Goal: Information Seeking & Learning: Learn about a topic

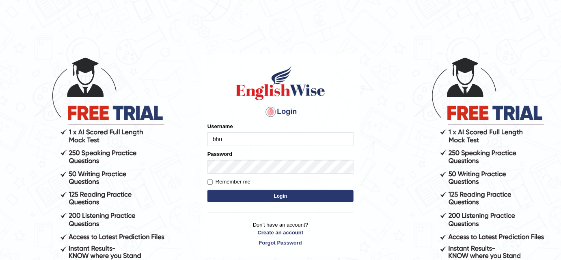
type input "bhuvaneswari_parramatta"
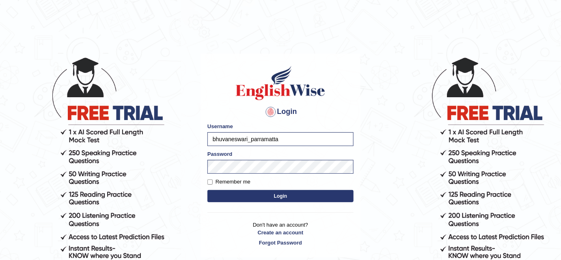
click at [278, 195] on button "Login" at bounding box center [281, 196] width 146 height 12
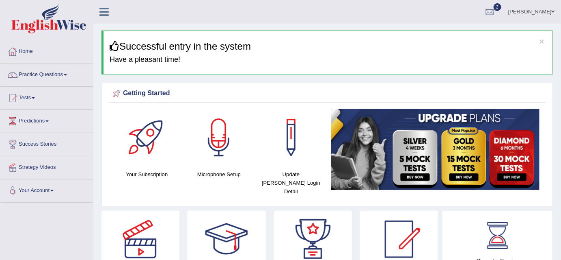
click at [278, 195] on div "Getting Started Your Subscription Microphone Setup Update [PERSON_NAME] Login D…" at bounding box center [328, 144] width 452 height 124
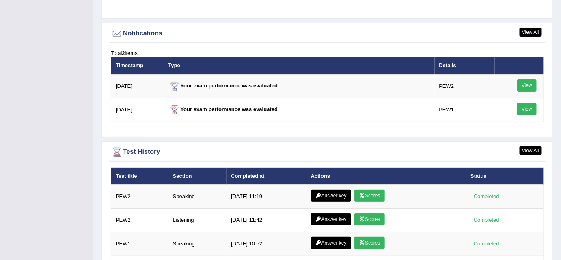
scroll to position [1031, 0]
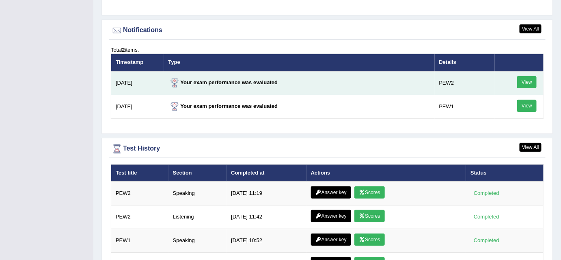
click at [526, 76] on link "View" at bounding box center [528, 82] width 20 height 12
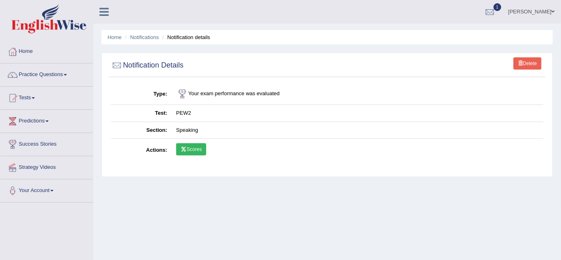
click at [197, 150] on link "Scores" at bounding box center [191, 149] width 30 height 12
click at [116, 65] on div at bounding box center [117, 65] width 12 height 12
click at [112, 39] on link "Home" at bounding box center [115, 37] width 14 height 6
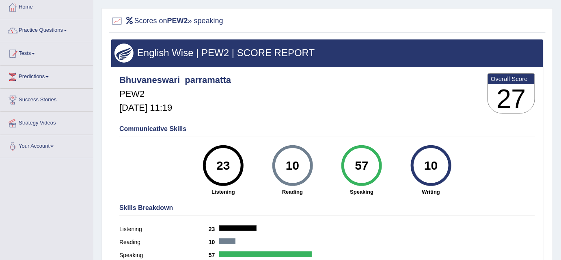
scroll to position [167, 0]
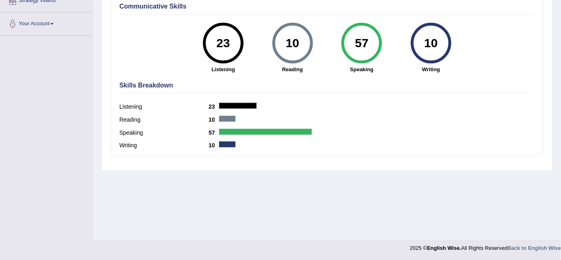
drag, startPoint x: 563, startPoint y: 40, endPoint x: 567, endPoint y: 146, distance: 106.1
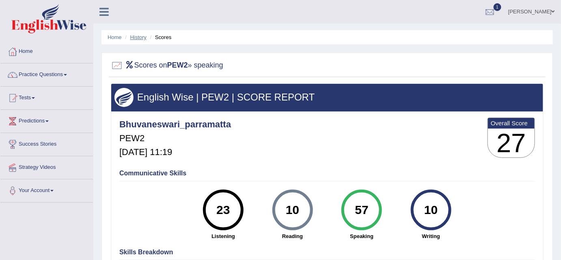
click at [137, 37] on link "History" at bounding box center [138, 37] width 16 height 6
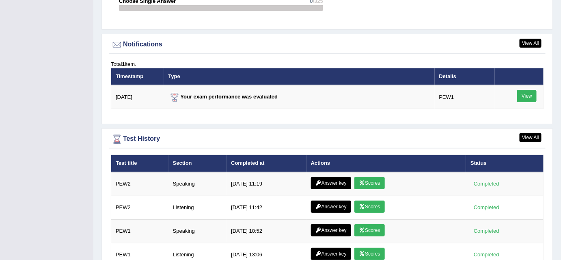
scroll to position [1019, 0]
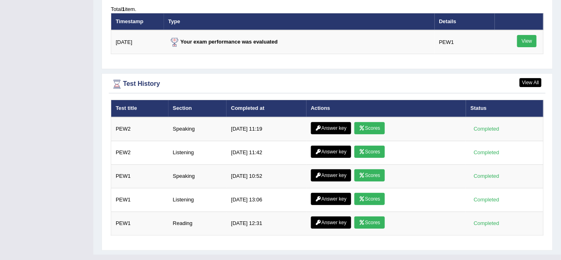
drag, startPoint x: 564, startPoint y: 27, endPoint x: 567, endPoint y: 228, distance: 201.5
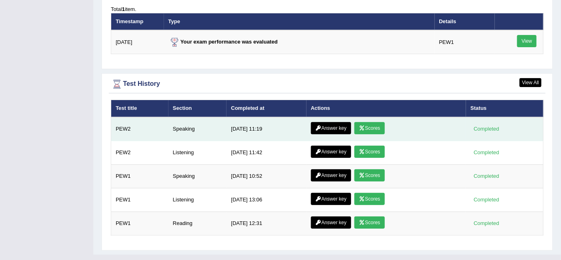
click at [330, 122] on link "Answer key" at bounding box center [331, 128] width 40 height 12
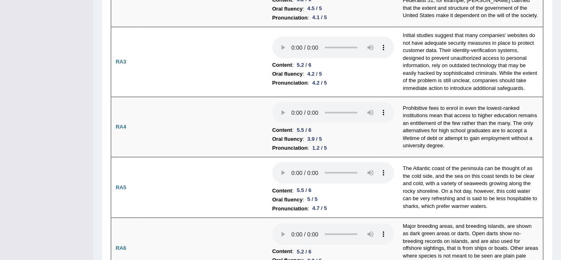
scroll to position [41, 0]
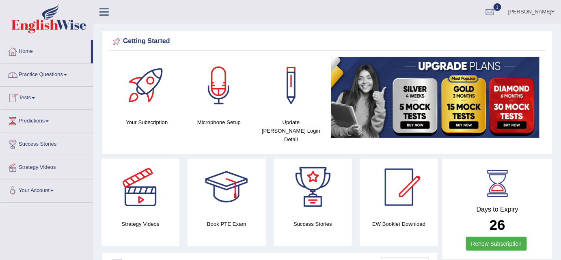
click at [67, 74] on span at bounding box center [65, 75] width 3 height 2
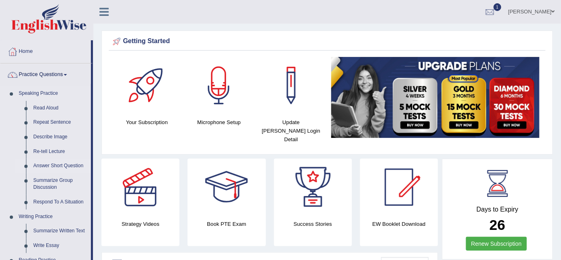
click at [61, 165] on link "Answer Short Question" at bounding box center [60, 165] width 61 height 15
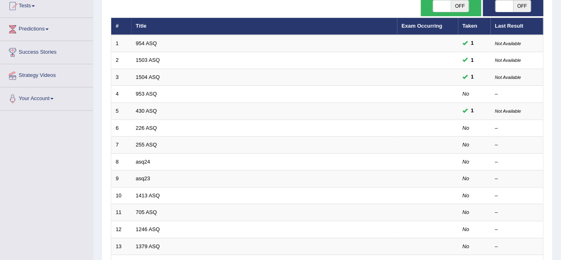
scroll to position [98, 0]
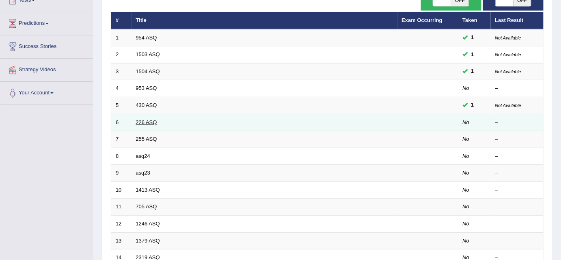
click at [147, 120] on link "226 ASQ" at bounding box center [146, 122] width 21 height 6
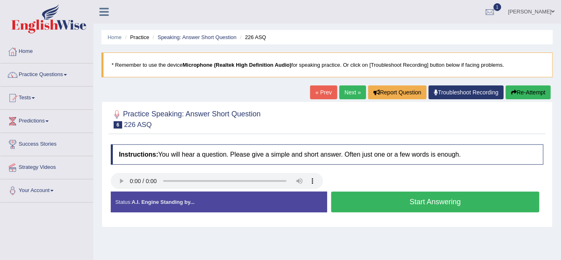
click at [444, 229] on div "Home Practice Speaking: Answer Short Question 226 ASQ * Remember to use the dev…" at bounding box center [327, 203] width 468 height 406
click at [405, 199] on button "Start Answering" at bounding box center [436, 201] width 208 height 21
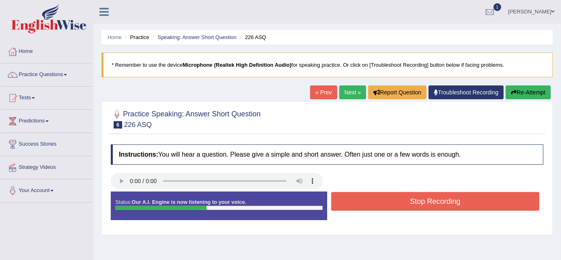
click at [405, 199] on button "Stop Recording" at bounding box center [436, 201] width 208 height 19
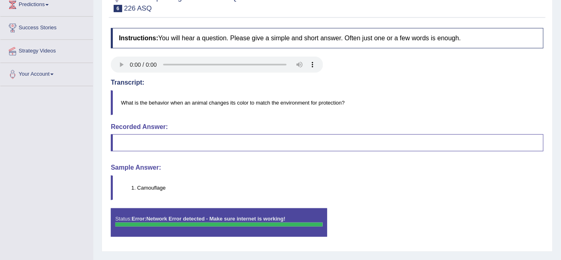
scroll to position [117, 0]
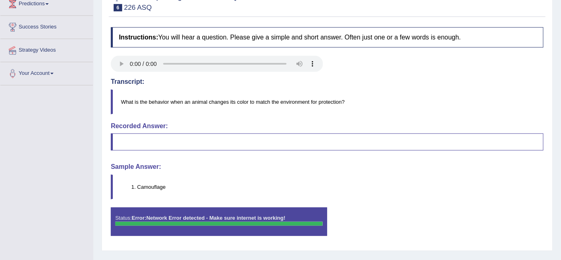
click at [485, 215] on div "Status: Error: Network Error detected - Make sure internet is working! Start An…" at bounding box center [327, 225] width 433 height 37
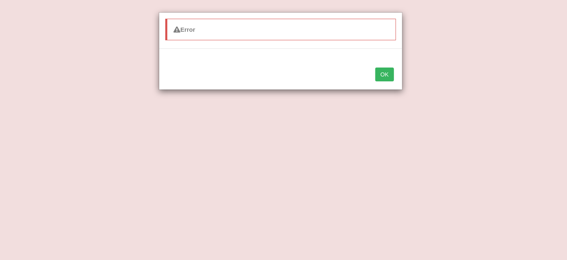
click at [381, 71] on button "OK" at bounding box center [384, 74] width 19 height 14
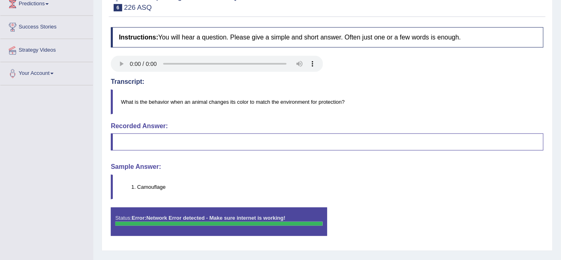
scroll to position [0, 0]
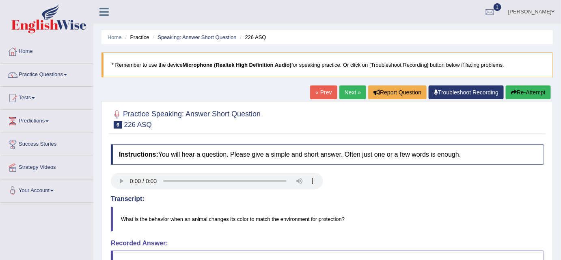
click at [511, 89] on icon "button" at bounding box center [514, 92] width 6 height 6
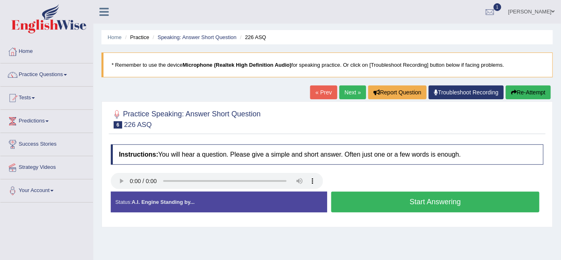
click at [362, 202] on button "Start Answering" at bounding box center [436, 201] width 208 height 21
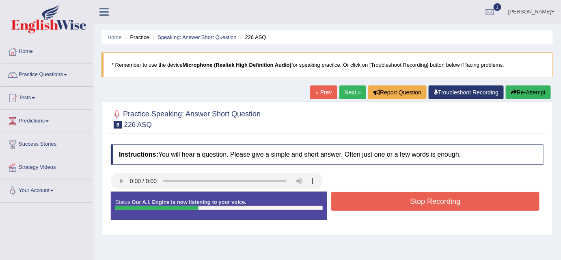
click at [362, 202] on button "Stop Recording" at bounding box center [436, 201] width 208 height 19
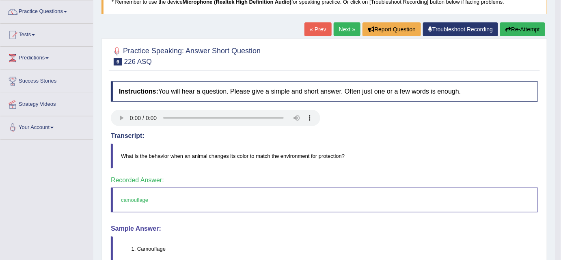
scroll to position [27, 0]
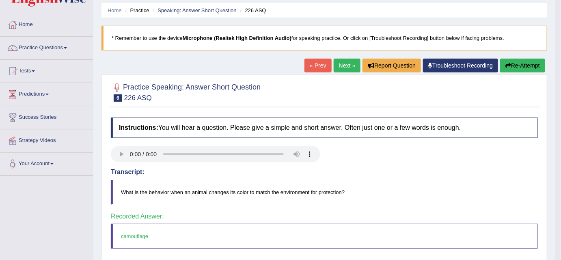
click at [346, 65] on link "Next »" at bounding box center [347, 66] width 27 height 14
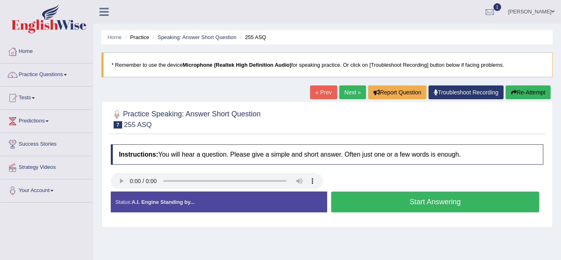
click at [357, 200] on button "Start Answering" at bounding box center [436, 201] width 208 height 21
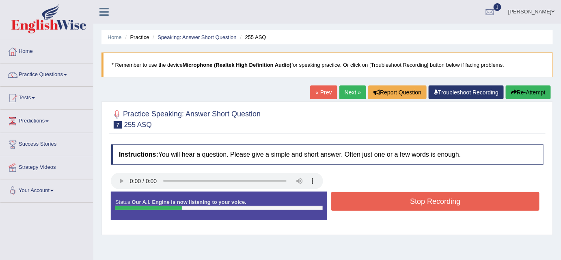
click at [357, 200] on button "Stop Recording" at bounding box center [436, 201] width 208 height 19
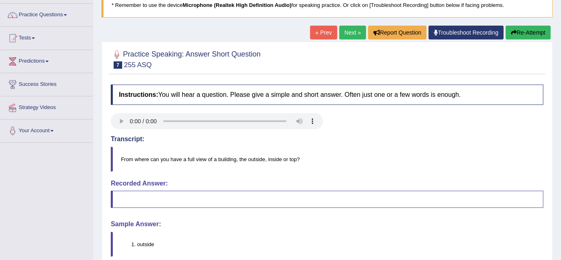
scroll to position [63, 0]
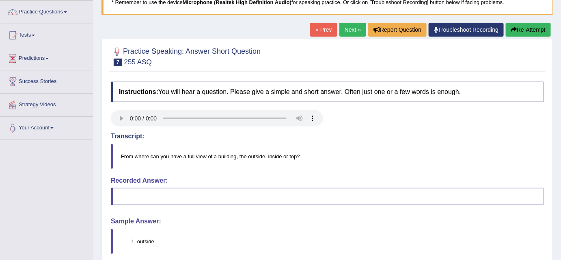
click at [351, 28] on link "Next »" at bounding box center [353, 30] width 27 height 14
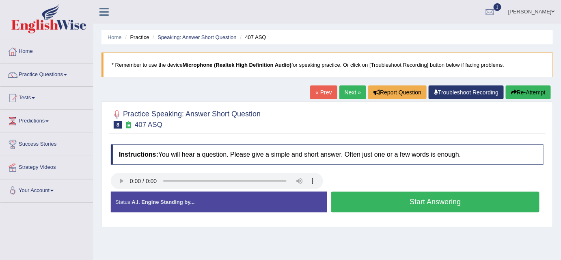
click at [371, 202] on button "Start Answering" at bounding box center [436, 201] width 208 height 21
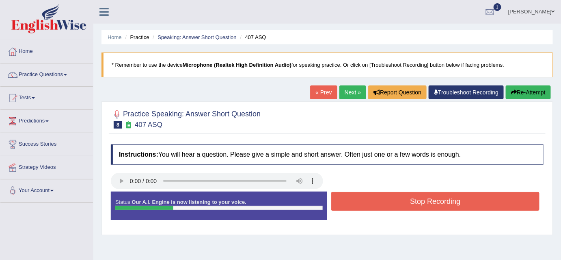
click at [371, 202] on button "Stop Recording" at bounding box center [436, 201] width 208 height 19
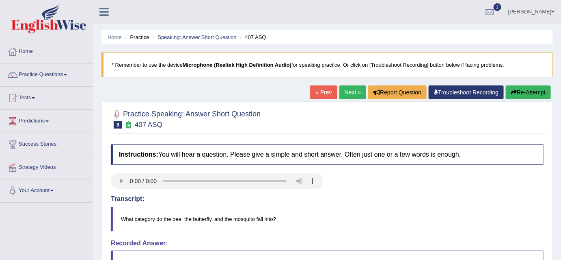
click at [349, 93] on link "Next »" at bounding box center [353, 92] width 27 height 14
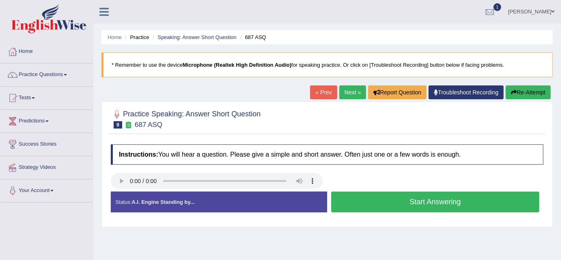
click at [391, 198] on button "Start Answering" at bounding box center [436, 201] width 208 height 21
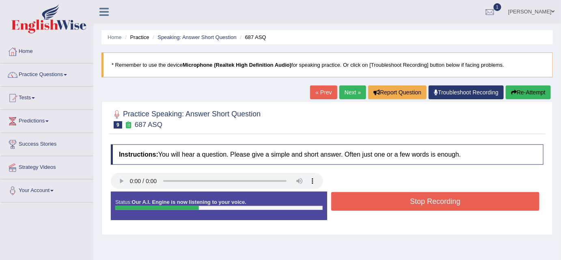
click at [391, 198] on button "Stop Recording" at bounding box center [436, 201] width 208 height 19
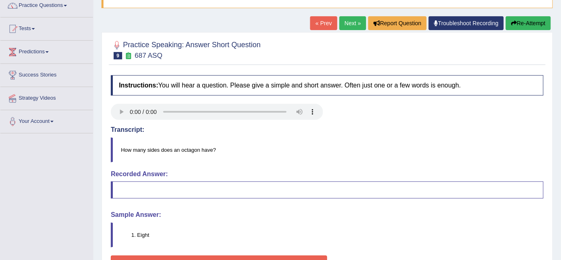
scroll to position [67, 0]
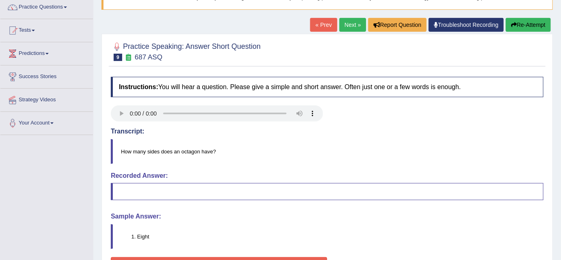
click at [523, 24] on button "Re-Attempt" at bounding box center [528, 25] width 45 height 14
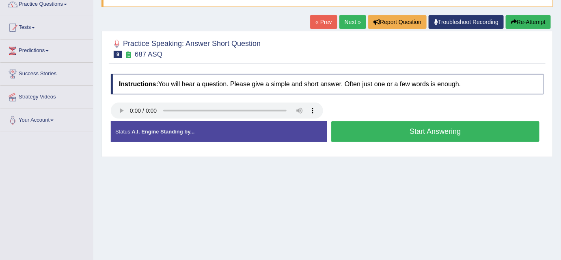
click at [382, 128] on button "Start Answering" at bounding box center [436, 131] width 208 height 21
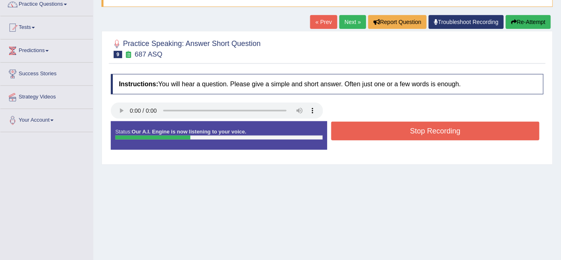
click at [382, 128] on button "Stop Recording" at bounding box center [436, 130] width 208 height 19
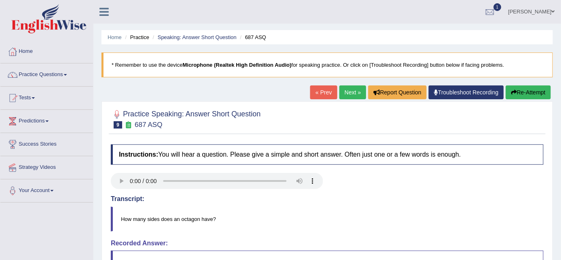
click at [525, 93] on button "Re-Attempt" at bounding box center [528, 92] width 45 height 14
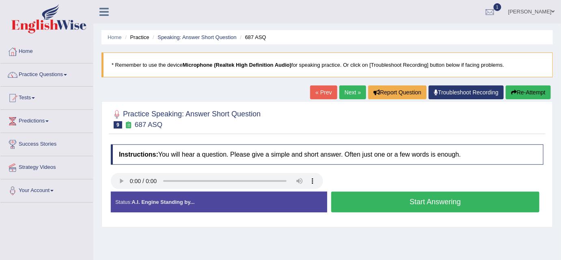
click at [66, 75] on span at bounding box center [65, 75] width 3 height 2
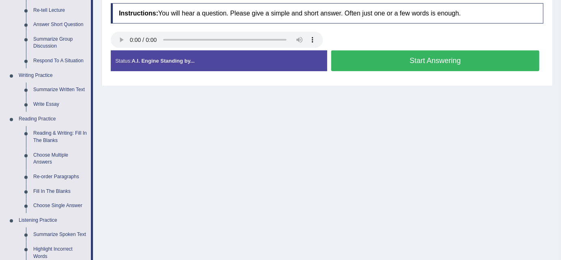
scroll to position [134, 0]
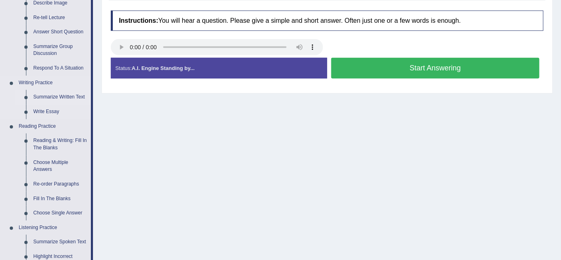
click at [55, 99] on link "Summarize Written Text" at bounding box center [60, 97] width 61 height 15
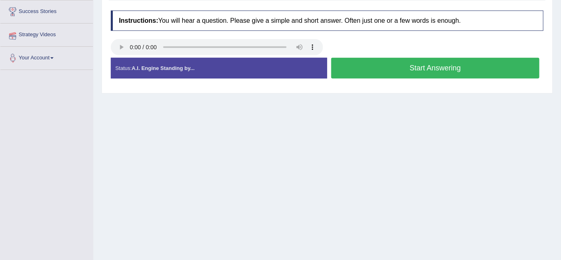
scroll to position [167, 0]
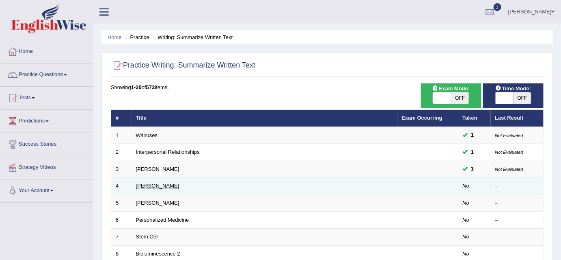
click at [156, 185] on link "[PERSON_NAME]" at bounding box center [157, 185] width 43 height 6
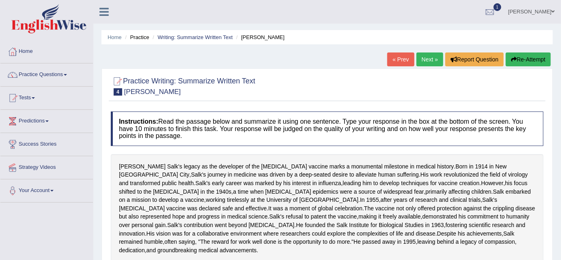
click at [67, 75] on span at bounding box center [65, 75] width 3 height 2
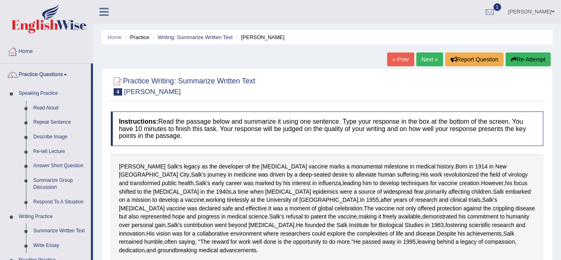
scroll to position [196, 0]
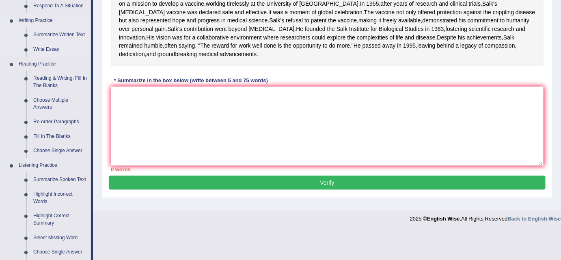
click at [52, 50] on link "Write Essay" at bounding box center [60, 49] width 61 height 15
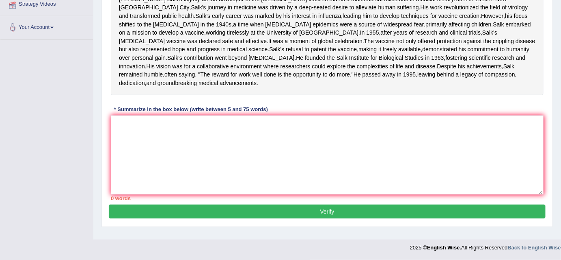
scroll to position [201, 0]
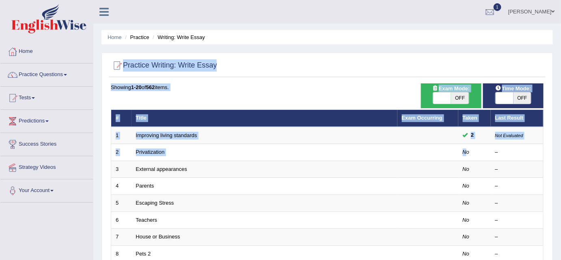
scroll to position [24, 0]
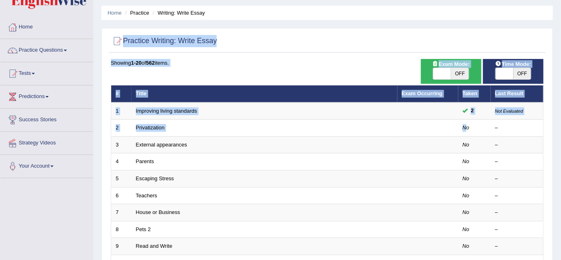
drag, startPoint x: 466, startPoint y: 148, endPoint x: 72, endPoint y: 259, distance: 408.7
click at [72, 259] on div "Toggle navigation Home Practice Questions Speaking Practice Read Aloud Repeat S…" at bounding box center [280, 243] width 561 height 534
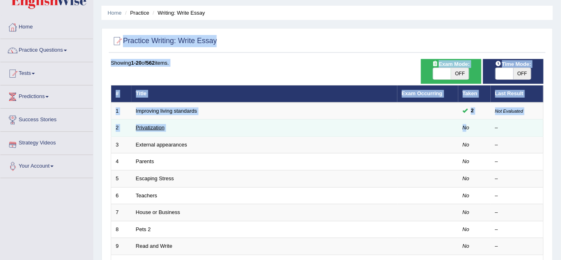
click at [144, 126] on link "Privatization" at bounding box center [150, 127] width 29 height 6
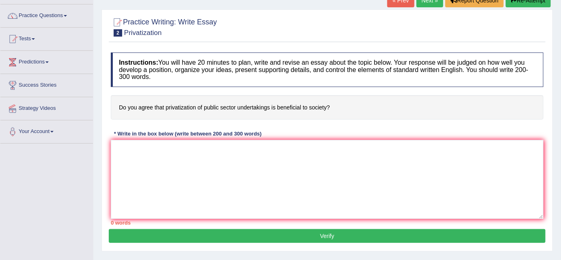
scroll to position [59, 0]
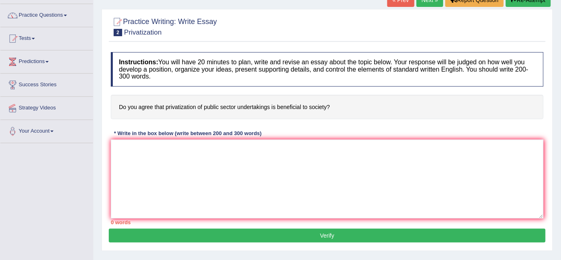
drag, startPoint x: 119, startPoint y: 104, endPoint x: 173, endPoint y: 105, distance: 54.5
click at [173, 105] on h4 "Do you agree that privatization of public sector undertakings is beneficial to …" at bounding box center [327, 107] width 433 height 25
click at [67, 13] on link "Practice Questions" at bounding box center [46, 14] width 93 height 20
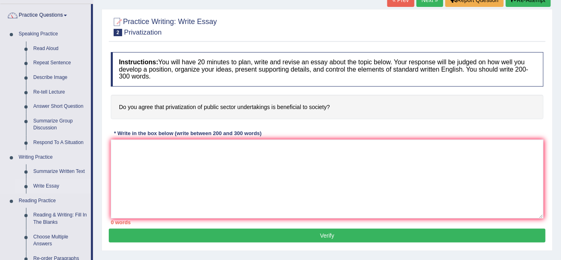
click at [43, 186] on link "Write Essay" at bounding box center [60, 186] width 61 height 15
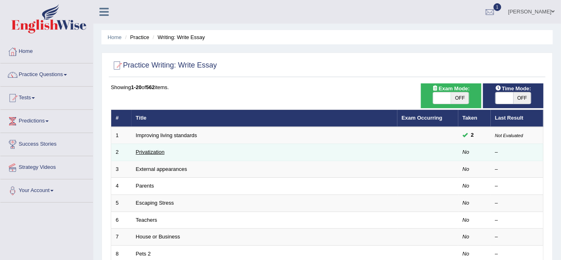
click at [160, 152] on link "Privatization" at bounding box center [150, 152] width 29 height 6
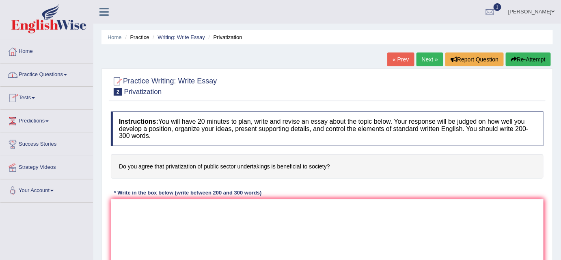
click at [68, 76] on link "Practice Questions" at bounding box center [46, 73] width 93 height 20
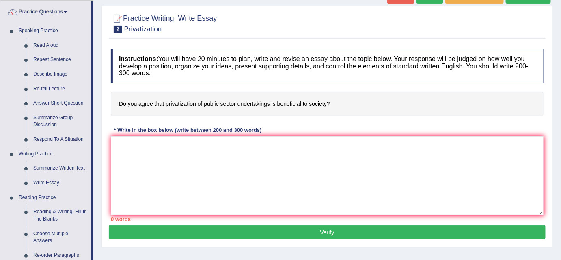
scroll to position [82, 0]
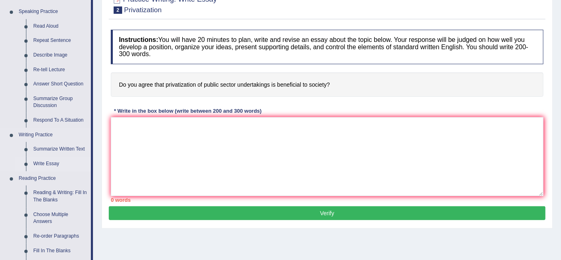
click at [44, 163] on link "Write Essay" at bounding box center [60, 163] width 61 height 15
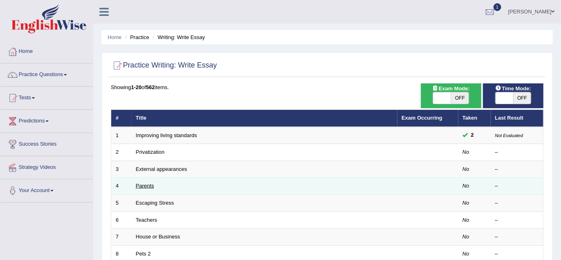
click at [147, 185] on link "Parents" at bounding box center [145, 185] width 18 height 6
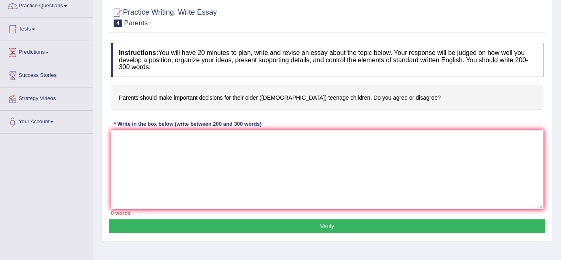
scroll to position [69, 0]
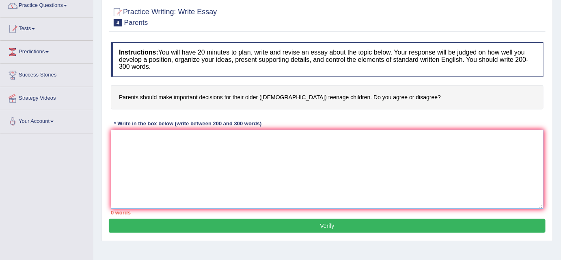
click at [178, 138] on textarea at bounding box center [327, 169] width 433 height 79
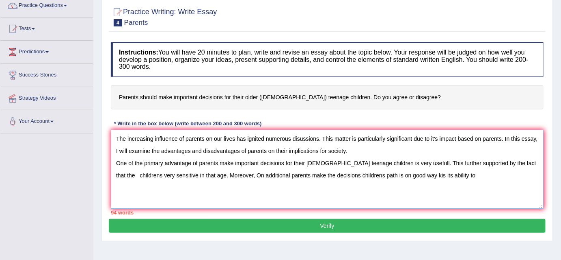
click at [418, 174] on textarea "The increasing influence of parents on our lives has ignited numerous disussion…" at bounding box center [327, 169] width 433 height 79
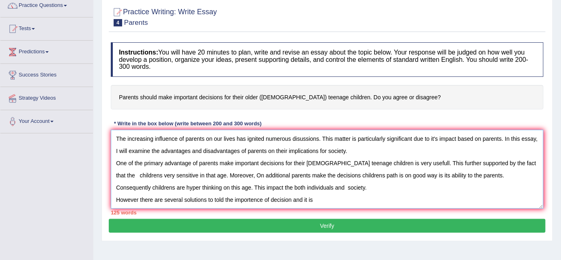
click at [318, 199] on textarea "The increasing influence of parents on our lives has ignited numerous disussion…" at bounding box center [327, 169] width 433 height 79
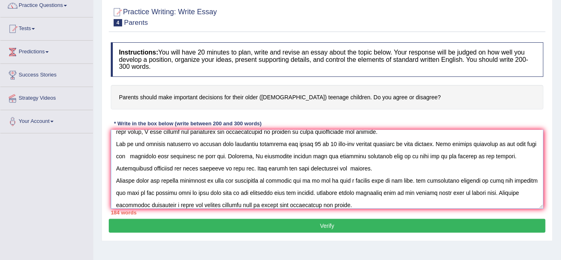
scroll to position [31, 0]
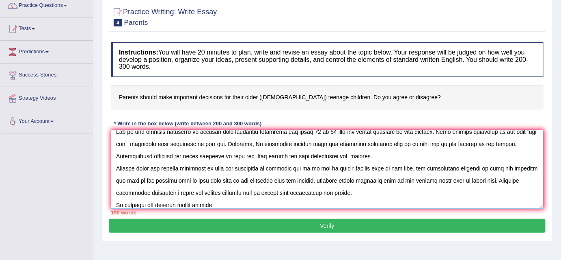
click at [156, 204] on textarea at bounding box center [327, 169] width 433 height 79
click at [208, 206] on textarea at bounding box center [327, 169] width 433 height 79
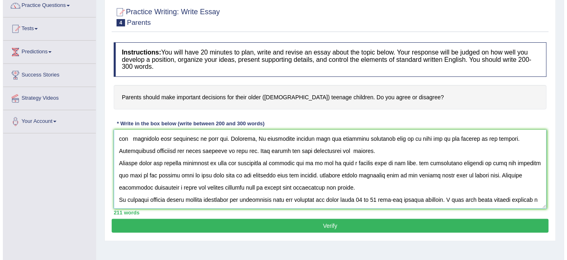
scroll to position [43, 0]
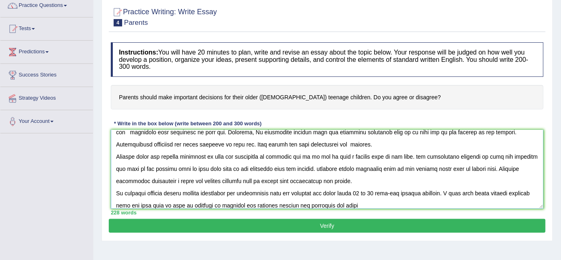
click at [208, 206] on textarea at bounding box center [327, 169] width 433 height 79
click at [374, 202] on textarea at bounding box center [327, 169] width 433 height 79
click at [351, 205] on textarea at bounding box center [327, 169] width 433 height 79
type textarea "The increasing influence of parents on our lives has ignited numerous disussion…"
click at [346, 224] on button "Verify" at bounding box center [327, 226] width 437 height 14
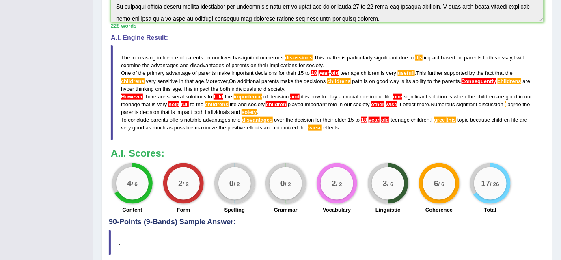
drag, startPoint x: 564, startPoint y: 107, endPoint x: 562, endPoint y: 250, distance: 143.4
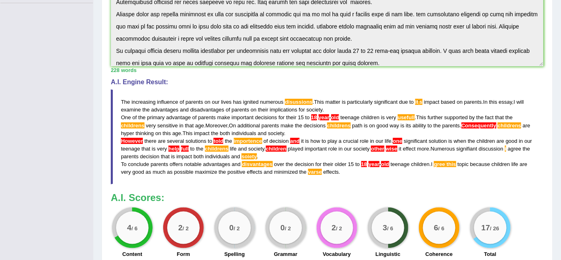
scroll to position [181, 0]
